Goal: Navigation & Orientation: Find specific page/section

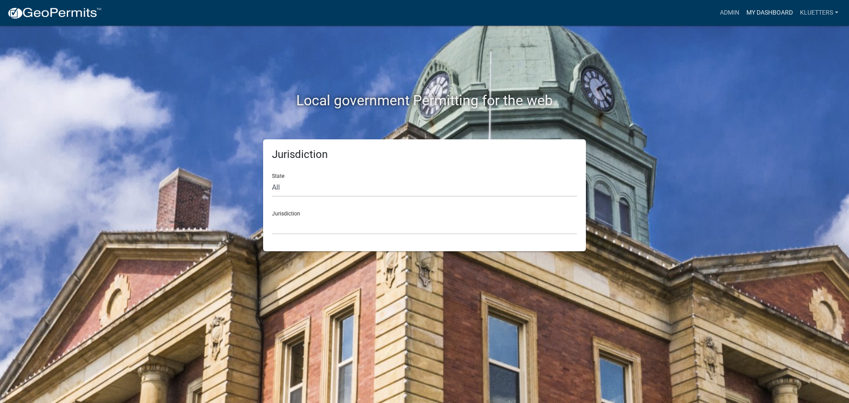
click at [766, 12] on link "My Dashboard" at bounding box center [770, 12] width 54 height 17
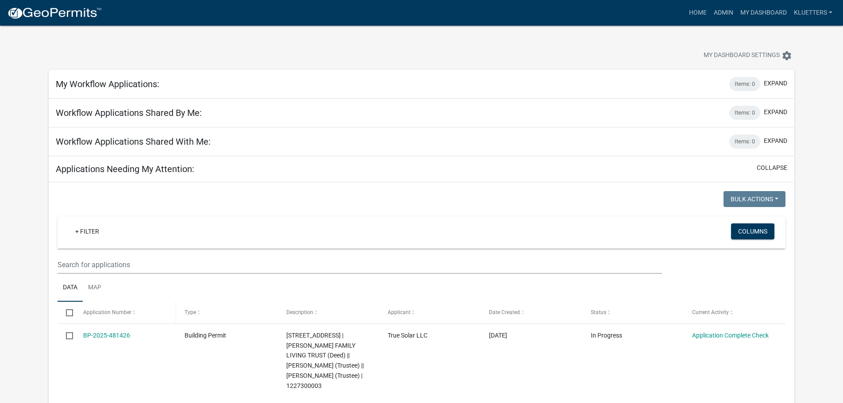
click at [132, 312] on span at bounding box center [133, 313] width 5 height 6
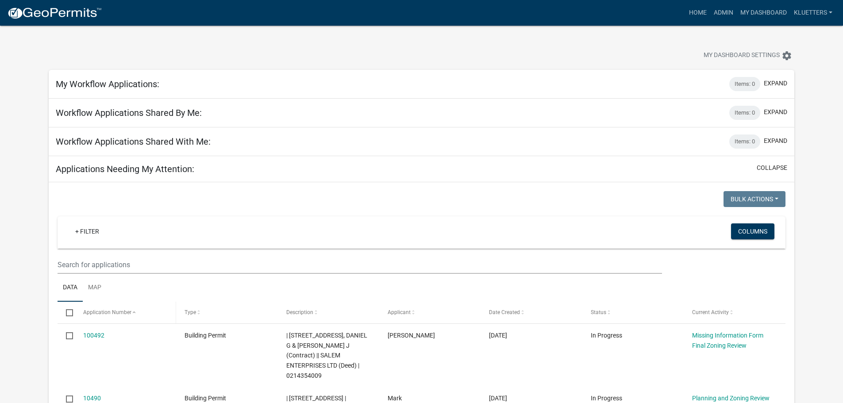
click at [132, 312] on span at bounding box center [133, 313] width 5 height 6
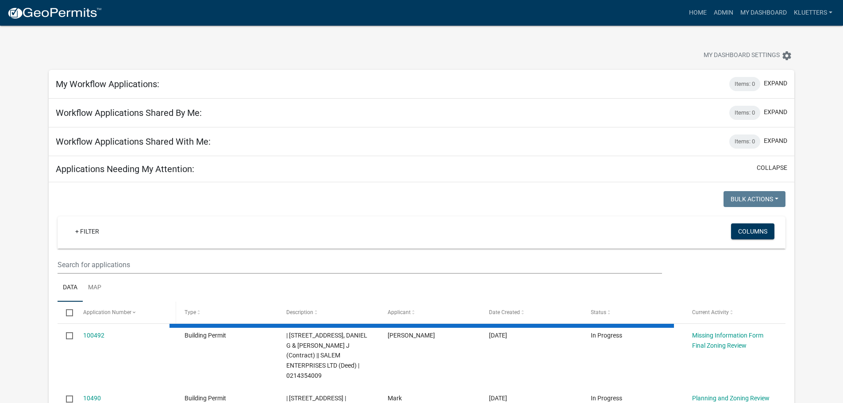
click at [132, 312] on span at bounding box center [133, 313] width 5 height 6
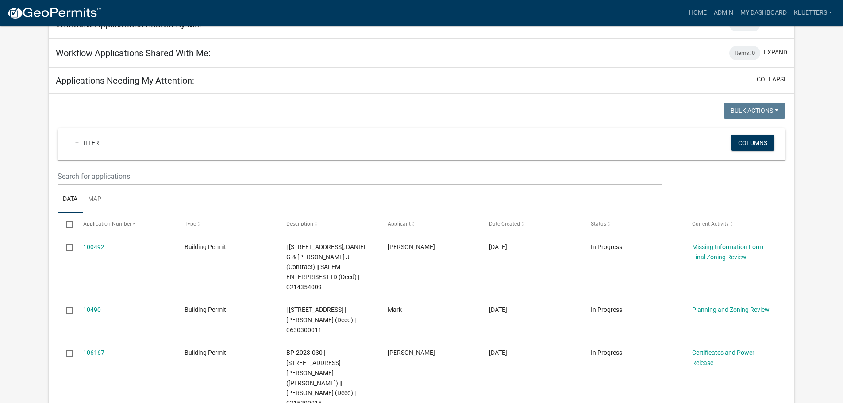
scroll to position [133, 0]
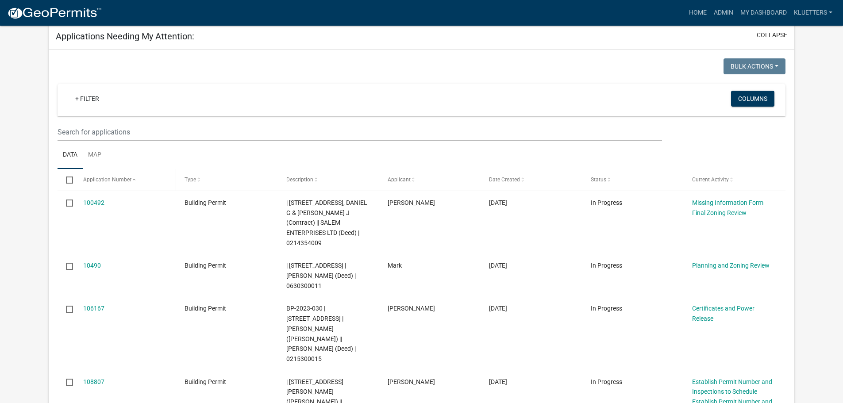
click at [131, 180] on span at bounding box center [133, 180] width 5 height 6
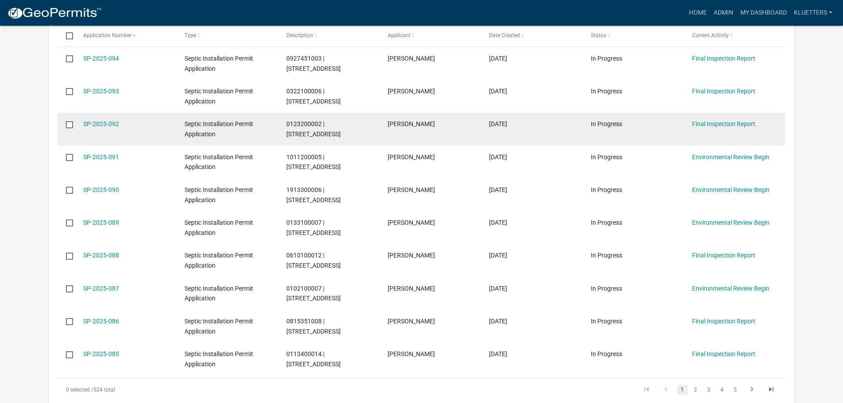
scroll to position [310, 0]
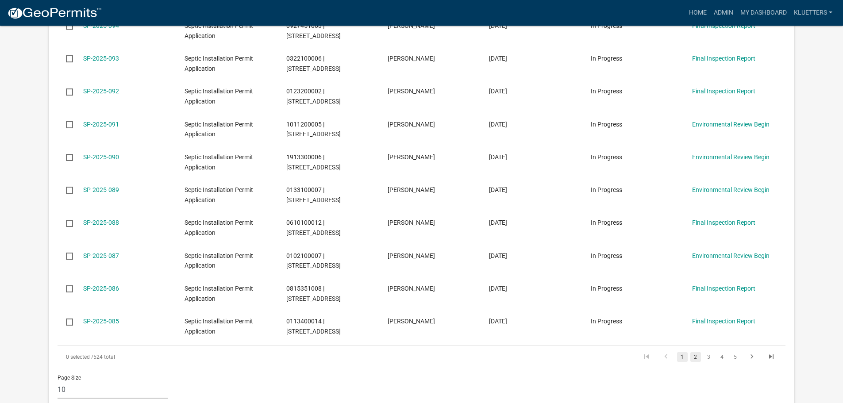
click at [695, 359] on link "2" at bounding box center [695, 357] width 11 height 10
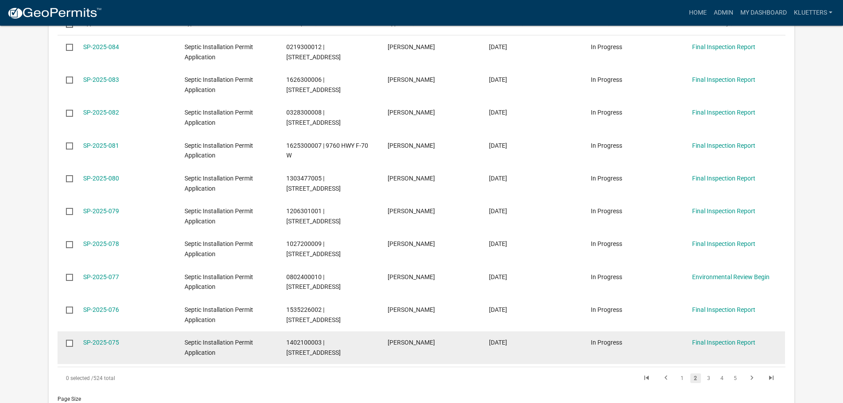
scroll to position [310, 0]
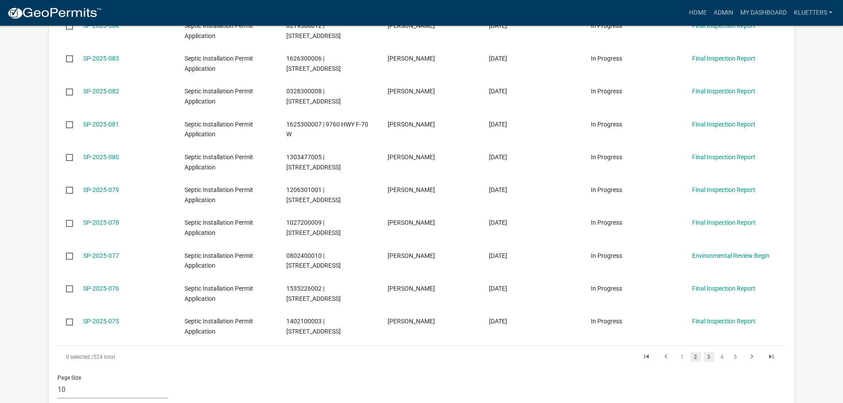
click at [708, 354] on link "3" at bounding box center [708, 357] width 11 height 10
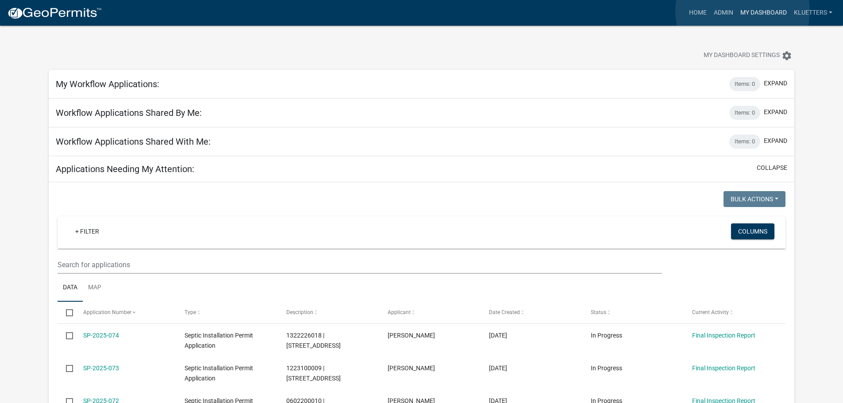
click at [742, 11] on link "My Dashboard" at bounding box center [763, 12] width 54 height 17
click at [720, 13] on link "Admin" at bounding box center [723, 12] width 27 height 17
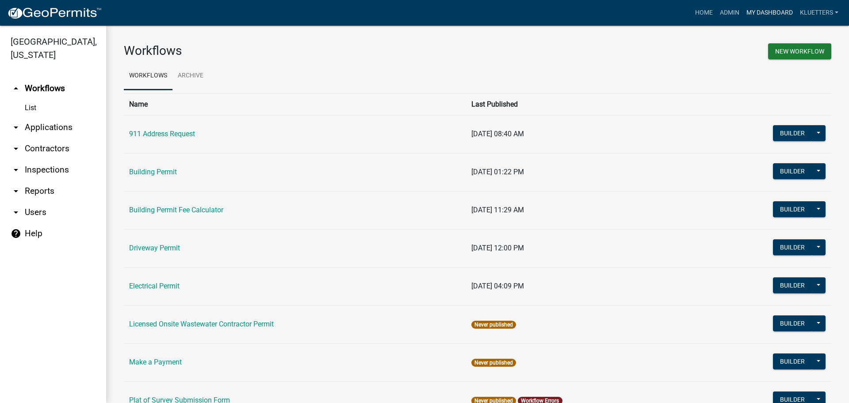
click at [759, 13] on link "My Dashboard" at bounding box center [770, 12] width 54 height 17
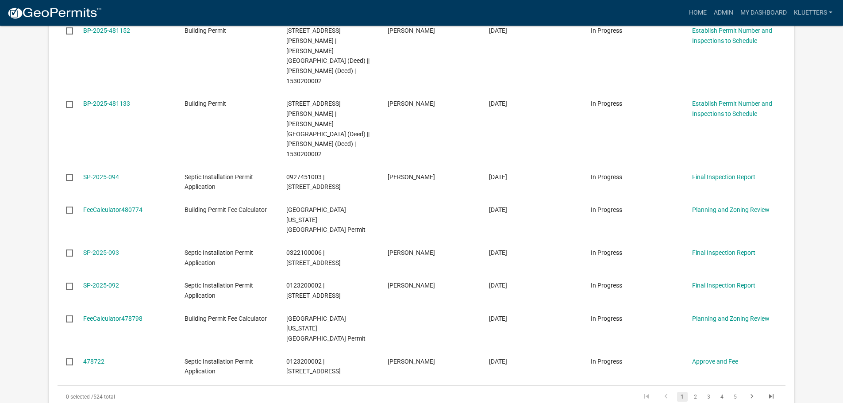
scroll to position [442, 0]
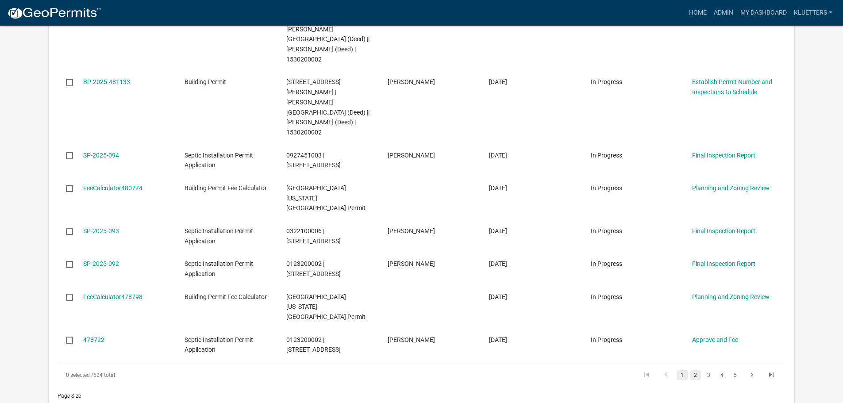
click at [695, 370] on link "2" at bounding box center [695, 375] width 11 height 10
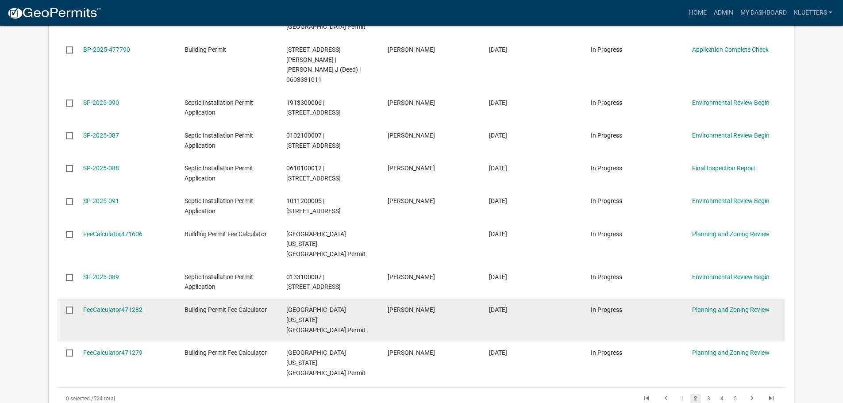
scroll to position [344, 0]
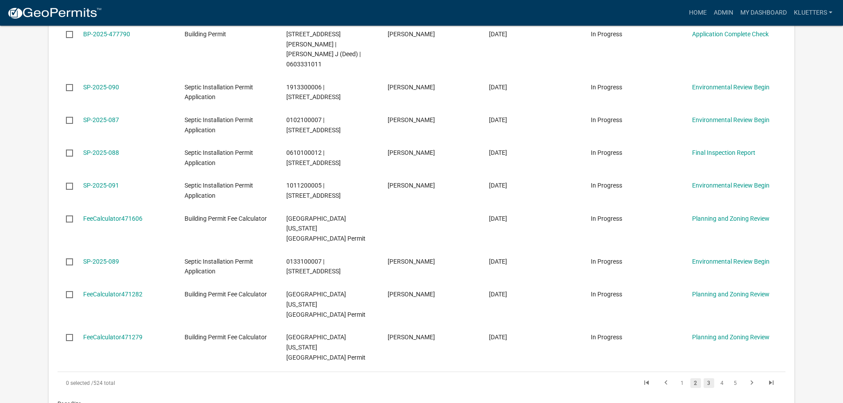
click at [712, 378] on link "3" at bounding box center [708, 383] width 11 height 10
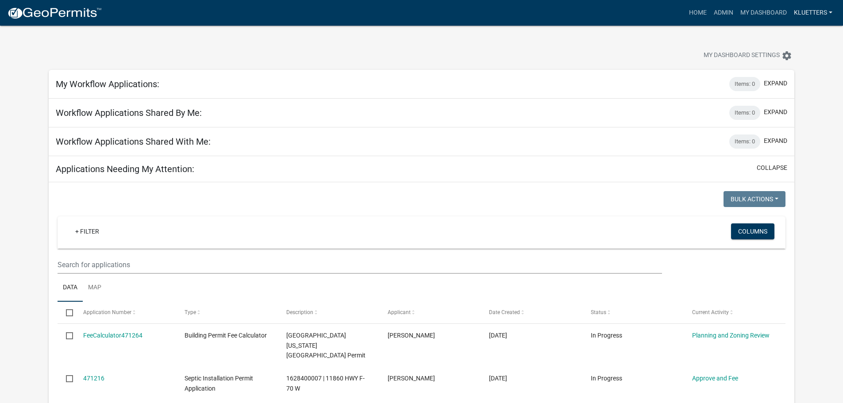
click at [803, 13] on link "kluetters" at bounding box center [813, 12] width 46 height 17
click at [700, 13] on link "Home" at bounding box center [697, 12] width 25 height 17
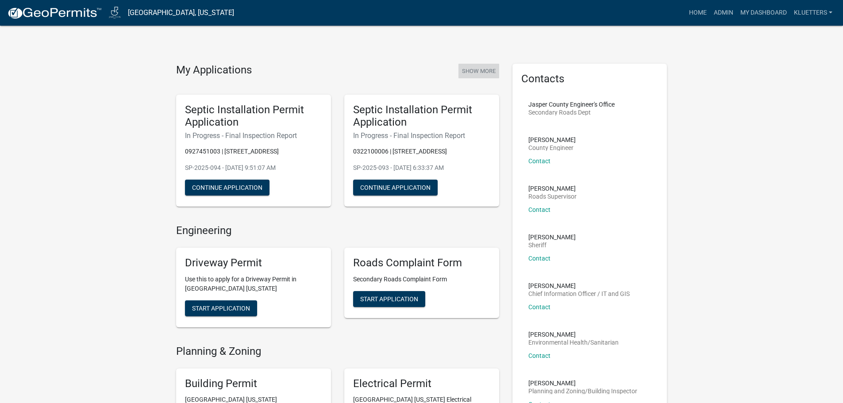
click at [473, 69] on button "Show More" at bounding box center [478, 71] width 41 height 15
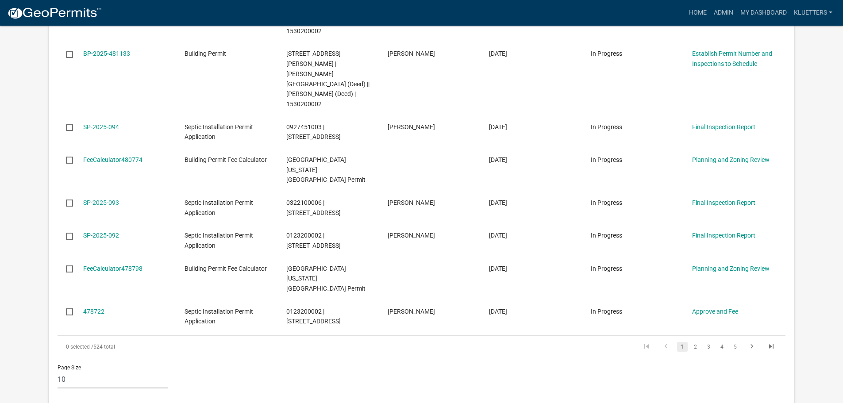
scroll to position [487, 0]
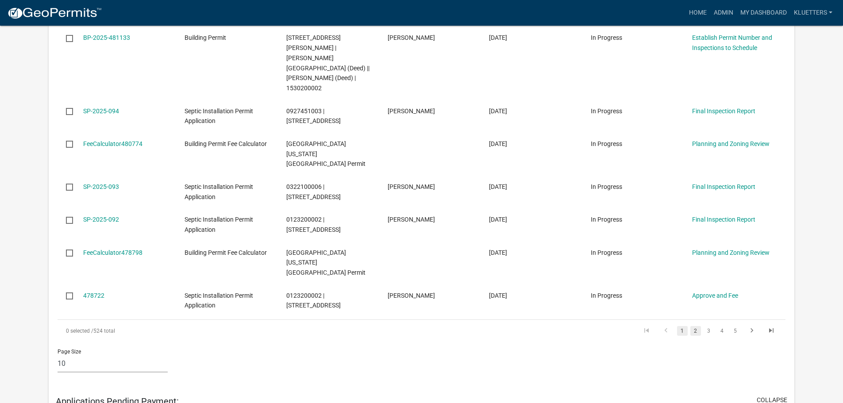
click at [695, 326] on link "2" at bounding box center [695, 331] width 11 height 10
